Goal: Task Accomplishment & Management: Manage account settings

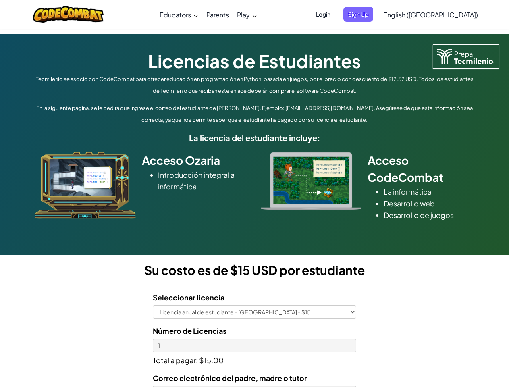
click at [255, 193] on div at bounding box center [311, 181] width 113 height 58
click at [335, 14] on span "Login" at bounding box center [323, 14] width 24 height 15
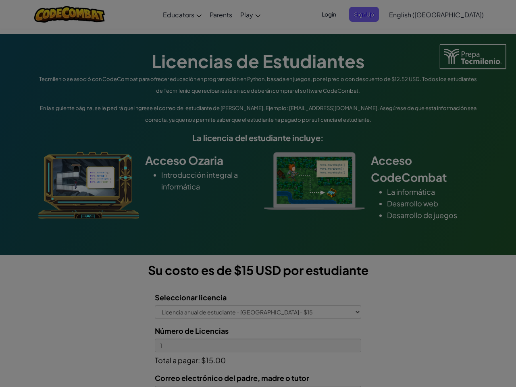
click at [0, 0] on input "Email or Username :" at bounding box center [0, 0] width 0 height 0
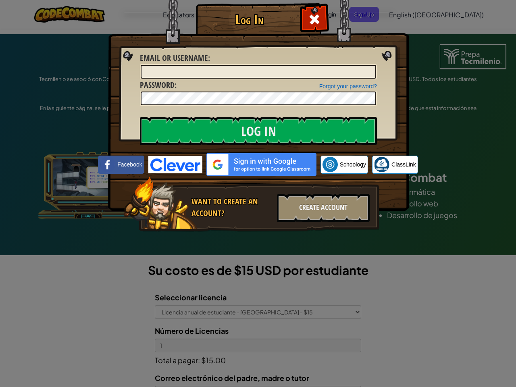
click at [408, 14] on div "Log In Unknown Error Email or Username : Forgot your password? Password : Log I…" at bounding box center [258, 193] width 516 height 387
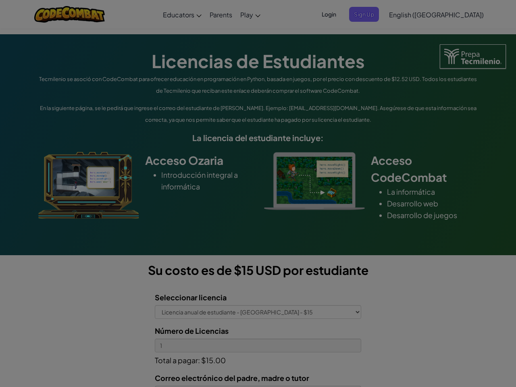
click at [408, 14] on div "Log In Unknown Error Email or Username : Forgot your password? Password : Log I…" at bounding box center [258, 193] width 516 height 387
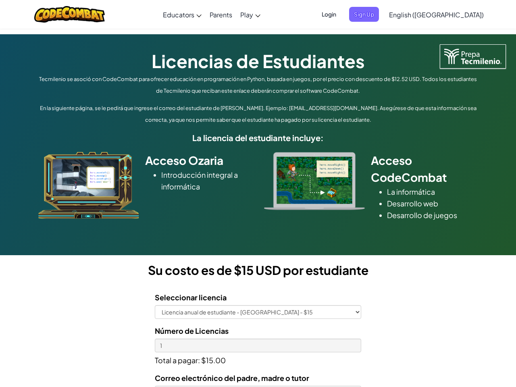
click at [451, 15] on div at bounding box center [258, 193] width 516 height 387
